Goal: Task Accomplishment & Management: Use online tool/utility

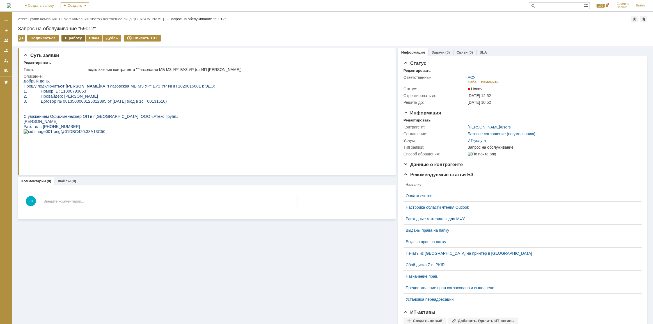
click at [78, 36] on div "В работу" at bounding box center [73, 38] width 24 height 7
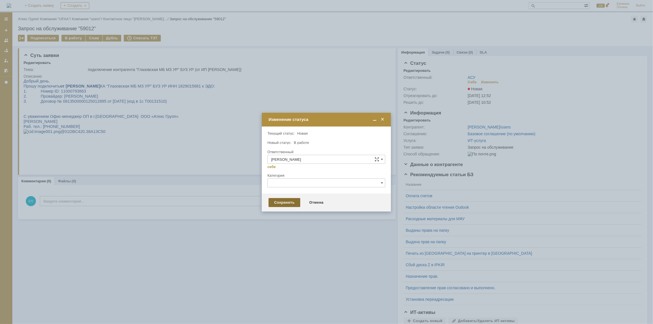
click at [282, 199] on div "Сохранить" at bounding box center [285, 202] width 32 height 9
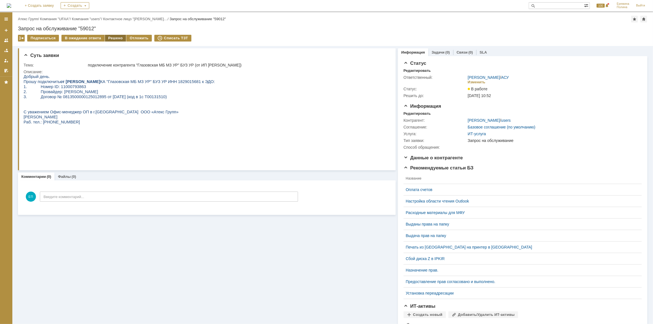
click at [115, 39] on div "Решено" at bounding box center [115, 38] width 21 height 7
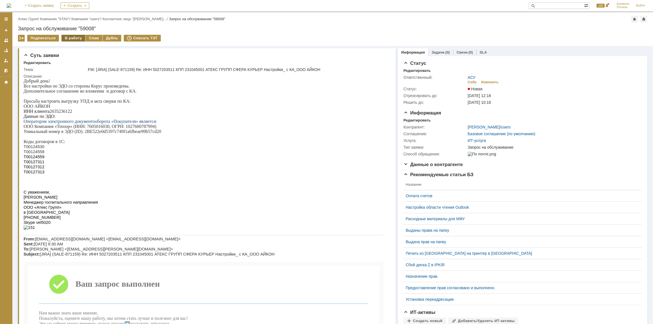
click at [68, 40] on div "В работу" at bounding box center [73, 38] width 24 height 7
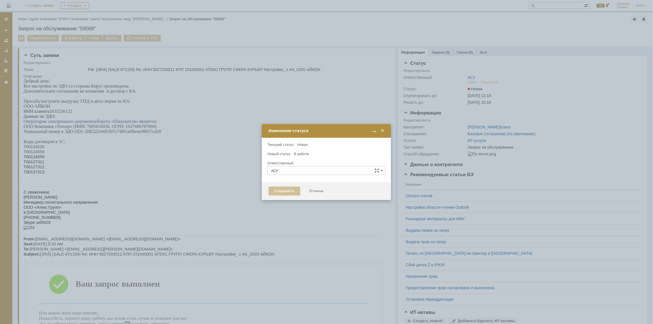
type input "[PERSON_NAME]"
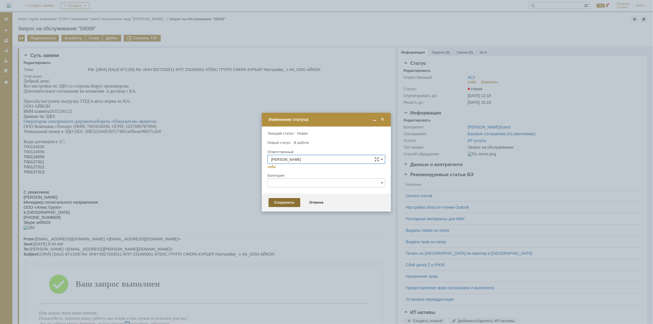
click at [281, 200] on div "Сохранить" at bounding box center [285, 202] width 32 height 9
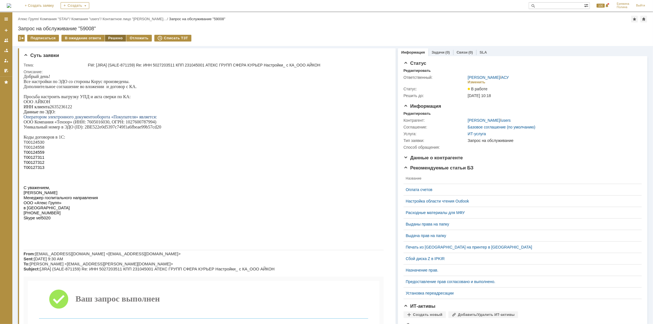
click at [109, 38] on div "Решено" at bounding box center [115, 38] width 21 height 7
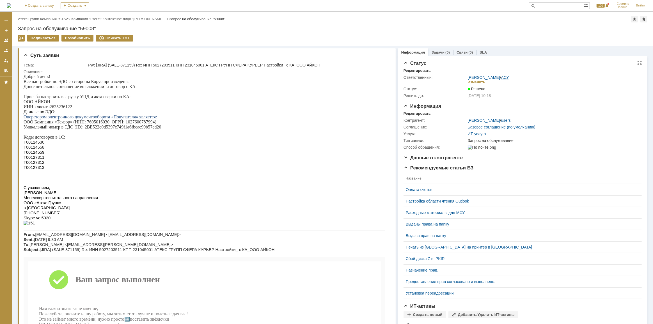
click at [503, 78] on link "АСУ" at bounding box center [505, 77] width 8 height 4
